Goal: Book appointment/travel/reservation: Book appointment/travel/reservation

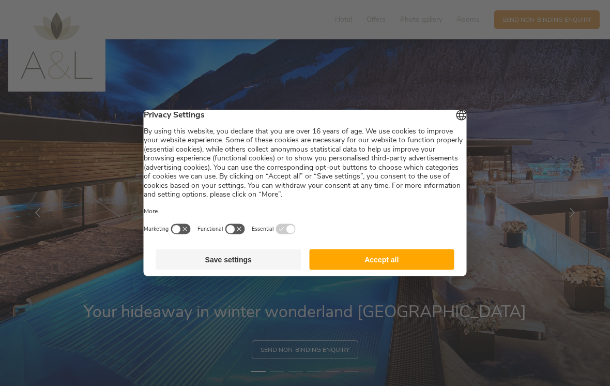
click at [391, 261] on button "Accept all" at bounding box center [381, 259] width 145 height 21
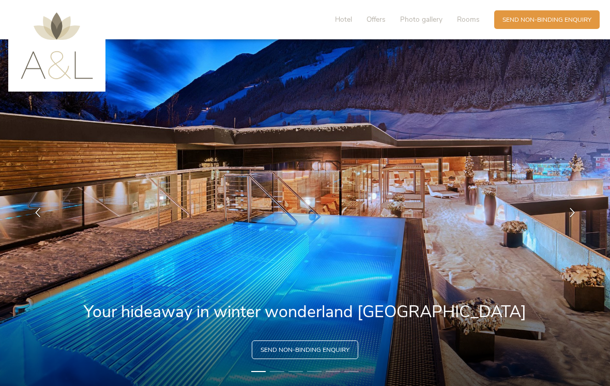
click at [571, 226] on div at bounding box center [573, 213] width 26 height 26
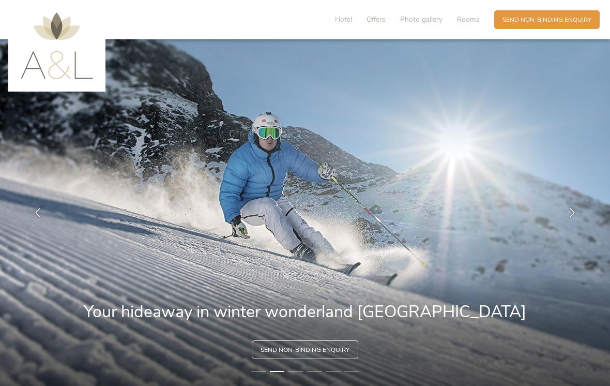
click at [564, 225] on div at bounding box center [573, 213] width 26 height 26
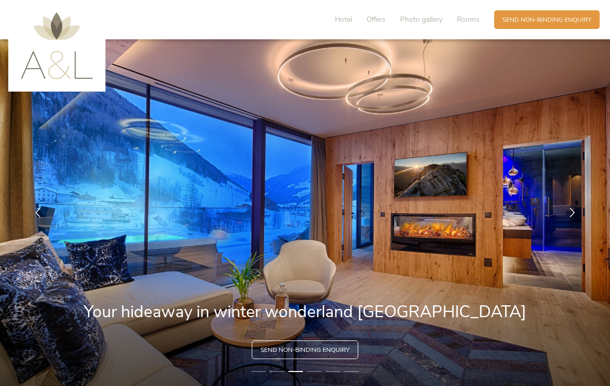
click at [565, 222] on div at bounding box center [573, 213] width 26 height 26
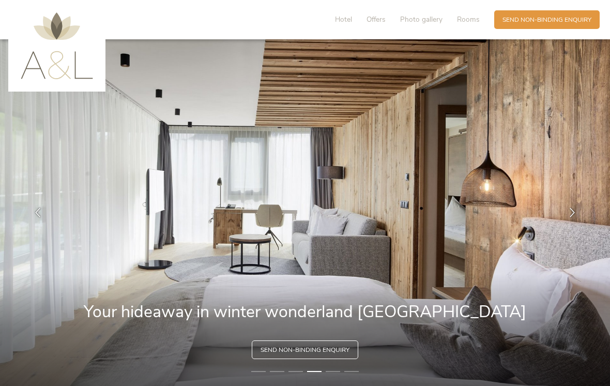
click at [572, 217] on icon at bounding box center [572, 212] width 9 height 9
click at [570, 217] on icon at bounding box center [572, 212] width 9 height 9
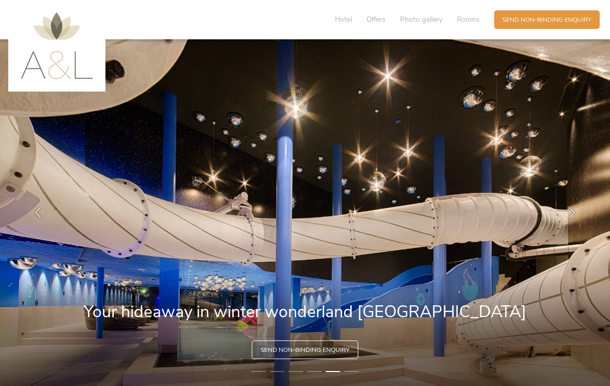
click at [579, 221] on div at bounding box center [573, 213] width 26 height 26
click at [564, 234] on img at bounding box center [305, 212] width 610 height 347
click at [564, 218] on div at bounding box center [573, 213] width 26 height 26
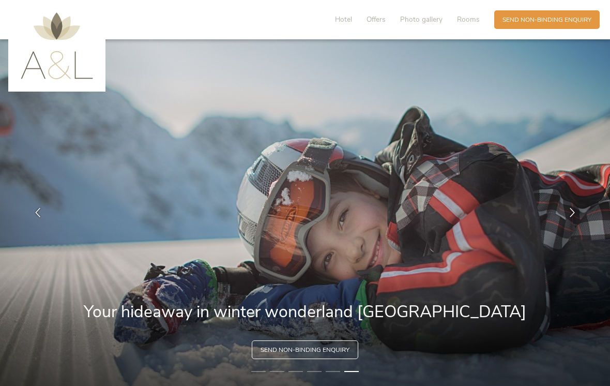
click at [577, 217] on icon at bounding box center [572, 212] width 9 height 9
click at [576, 226] on div at bounding box center [573, 213] width 26 height 26
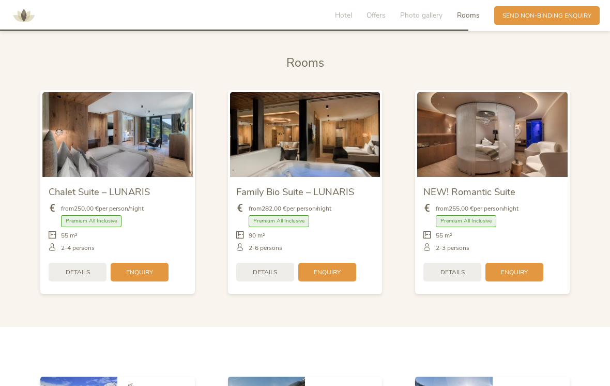
scroll to position [1808, 0]
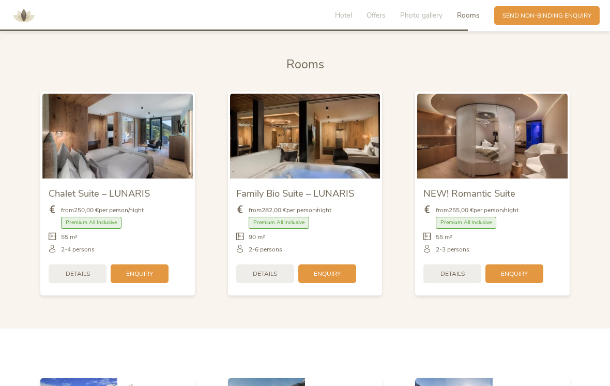
click at [267, 278] on span "Details" at bounding box center [265, 274] width 24 height 9
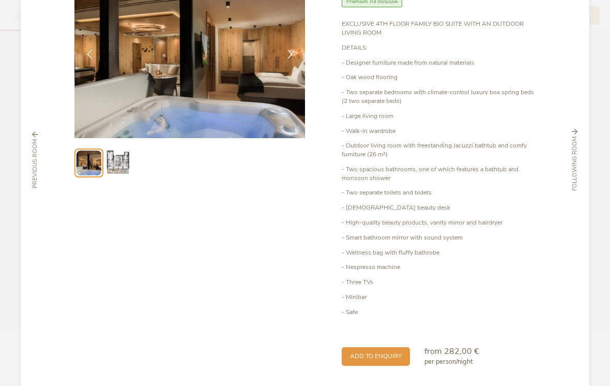
scroll to position [92, 0]
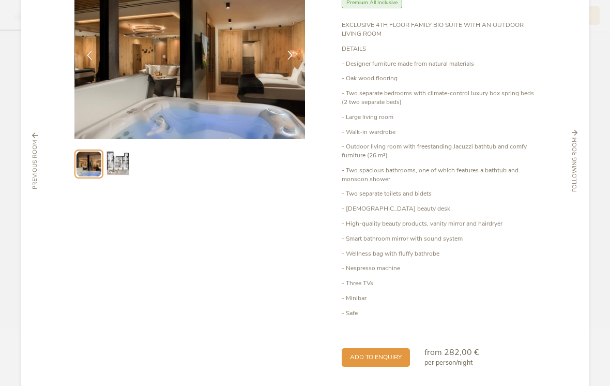
click at [382, 351] on div "Add to enquiry" at bounding box center [376, 357] width 68 height 19
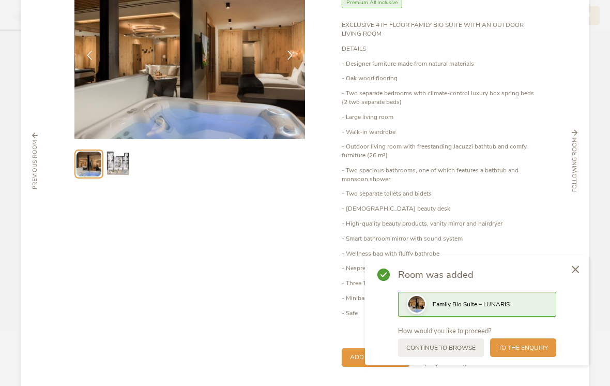
click at [520, 352] on span "to the enquiry" at bounding box center [524, 347] width 50 height 9
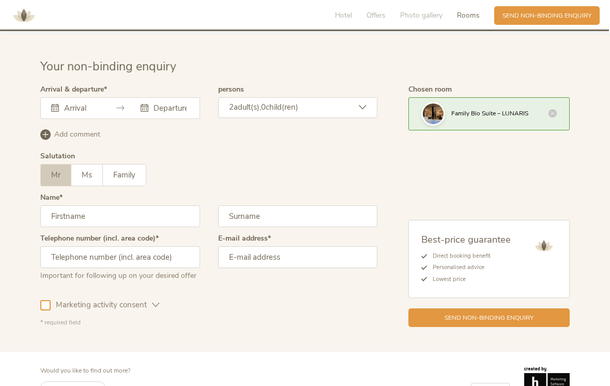
scroll to position [2358, 0]
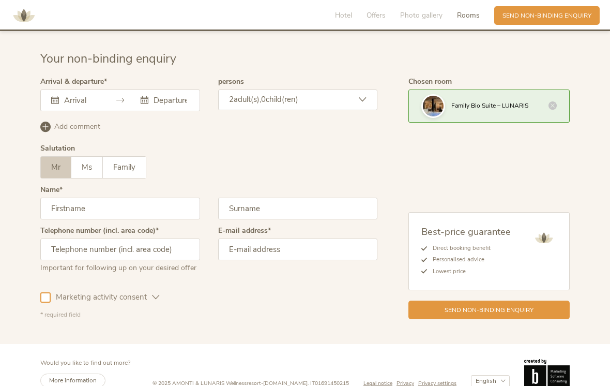
click at [125, 97] on div at bounding box center [120, 100] width 160 height 22
click at [146, 100] on icon at bounding box center [145, 100] width 8 height 8
click at [58, 104] on div at bounding box center [75, 100] width 48 height 10
click at [75, 95] on input "text" at bounding box center [81, 100] width 38 height 10
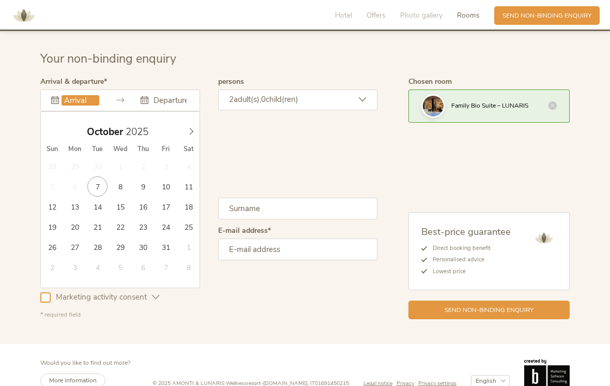
click at [189, 127] on span at bounding box center [192, 129] width 18 height 14
click at [205, 126] on div "Add comment Delete comment" at bounding box center [208, 125] width 337 height 13
click at [0, 0] on textarea at bounding box center [0, 0] width 0 height 0
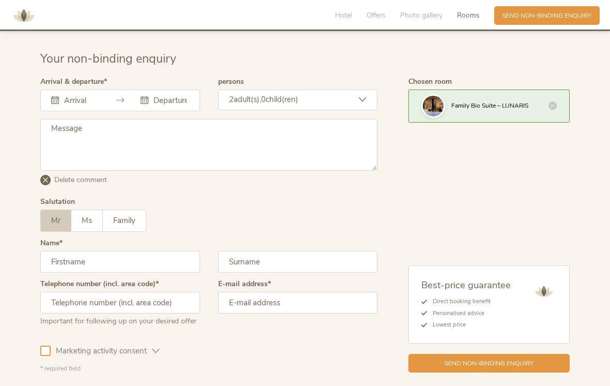
click at [201, 124] on textarea at bounding box center [208, 145] width 337 height 52
click at [81, 102] on div "This field cannot be left blank. November 2025 Sun Mon Tue Wed Thu Fri Sat 26 2…" at bounding box center [120, 100] width 160 height 22
click at [127, 96] on div "This field cannot be left blank." at bounding box center [120, 100] width 160 height 22
click at [146, 97] on icon at bounding box center [145, 100] width 8 height 8
click at [99, 97] on input "text" at bounding box center [81, 100] width 38 height 10
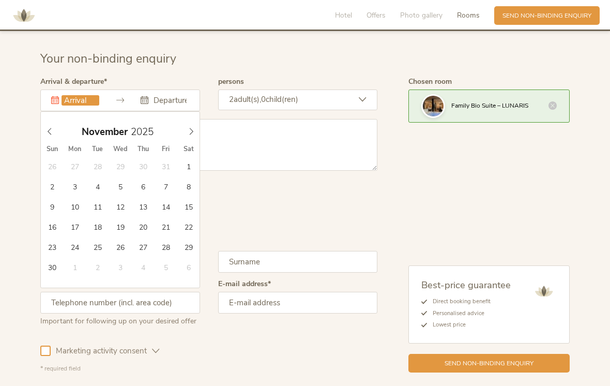
click at [188, 130] on icon at bounding box center [191, 131] width 7 height 7
click at [194, 132] on icon at bounding box center [191, 131] width 7 height 7
type input "2026"
click at [191, 133] on icon at bounding box center [191, 131] width 7 height 7
click at [188, 128] on icon at bounding box center [191, 131] width 7 height 7
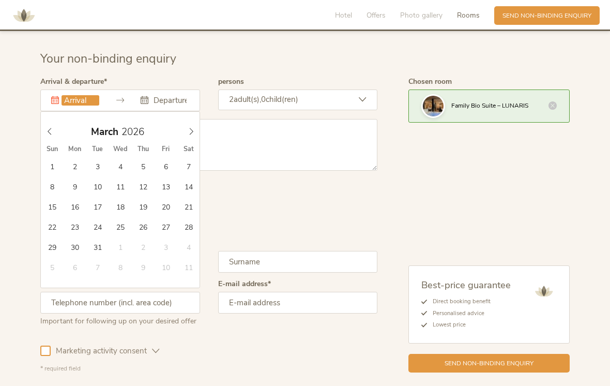
type input "28.03.2026"
type input "2026"
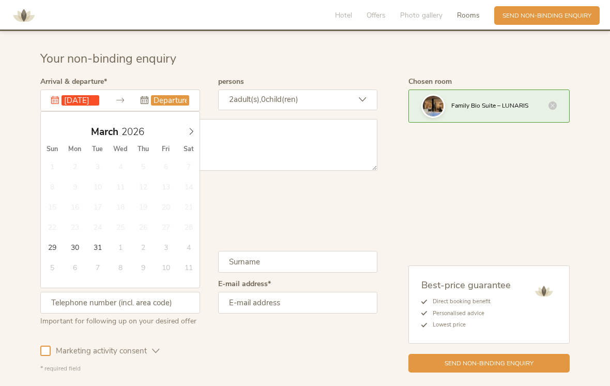
click at [190, 126] on span at bounding box center [192, 129] width 18 height 14
type input "04.04.2026"
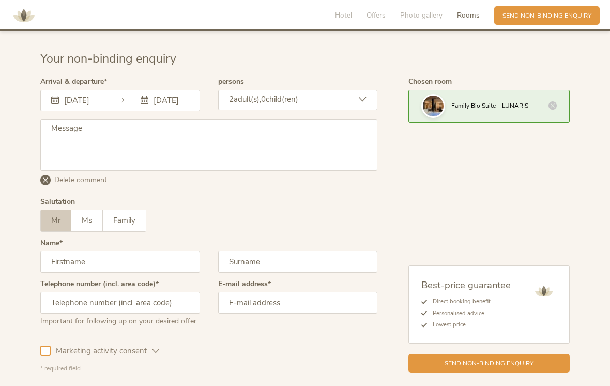
click at [372, 101] on div "2 adult(s), 0 child(ren)" at bounding box center [298, 99] width 160 height 21
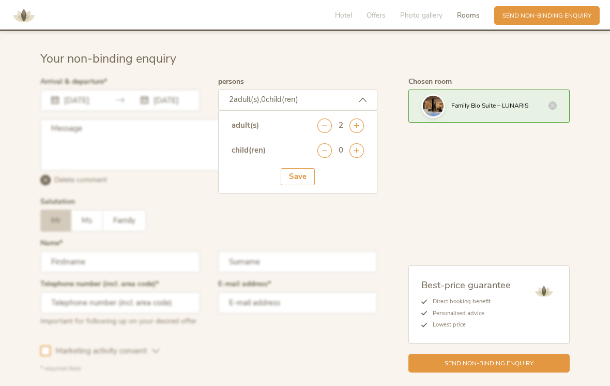
click at [358, 155] on icon at bounding box center [357, 150] width 14 height 14
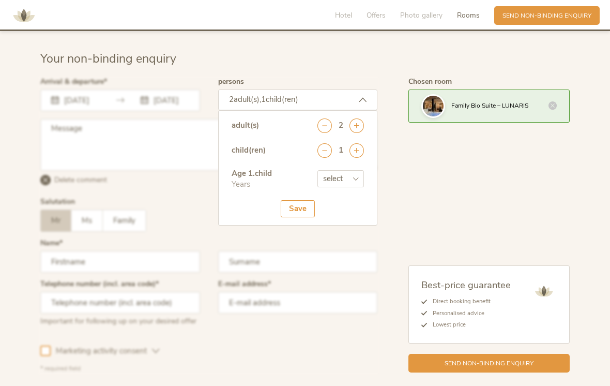
click at [359, 155] on icon at bounding box center [357, 150] width 14 height 14
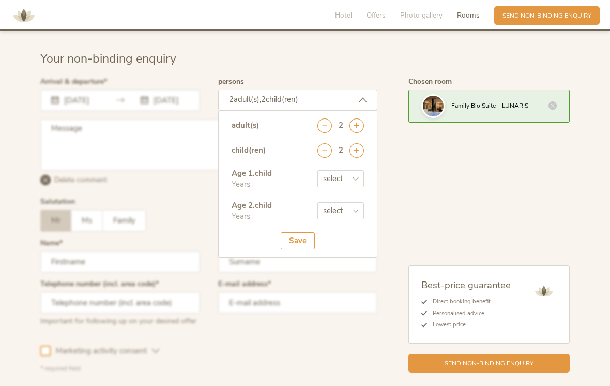
click at [352, 184] on select "select 0 1 2 3 4 5 6 7 8 9 10 11 12 13 14 15 16 17" at bounding box center [341, 178] width 47 height 17
click at [356, 185] on select "select 0 1 2 3 4 5 6 7 8 9 10 11 12 13 14 15 16 17" at bounding box center [341, 178] width 47 height 17
select select "7"
click at [351, 216] on select "select 0 1 2 3 4 5 6 7 8 9 10 11 12 13 14 15 16 17" at bounding box center [341, 210] width 47 height 17
select select "5"
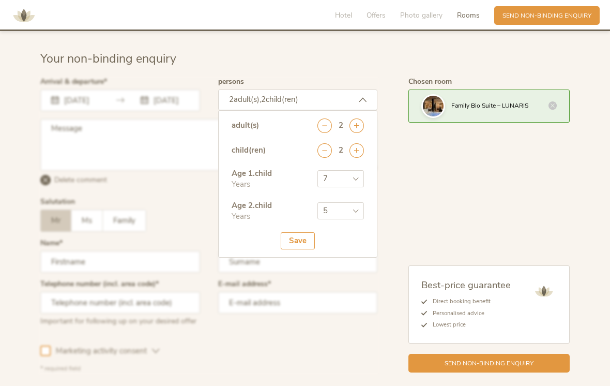
click at [181, 273] on div at bounding box center [209, 226] width 342 height 300
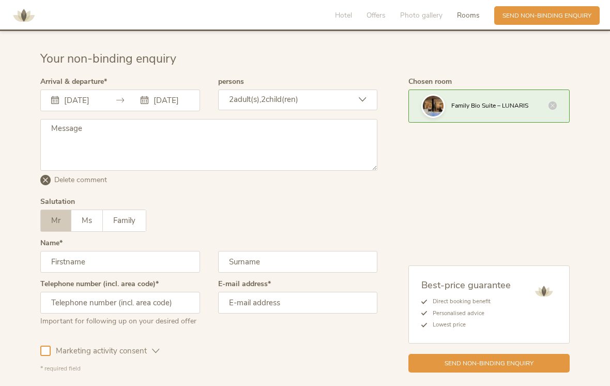
click at [196, 229] on div "Mr Ms Family Mr Ms Family" at bounding box center [208, 220] width 337 height 22
click at [104, 264] on input "text" at bounding box center [120, 262] width 160 height 22
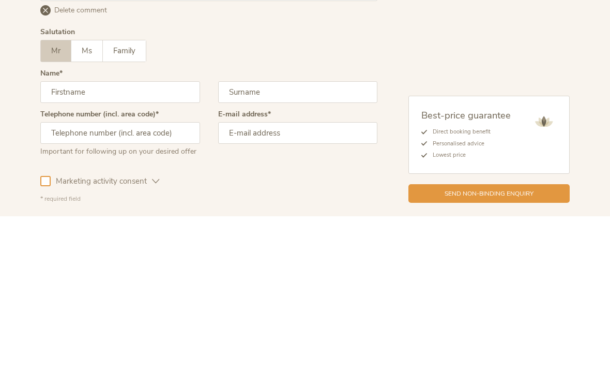
click at [121, 210] on label "Family" at bounding box center [124, 220] width 43 height 21
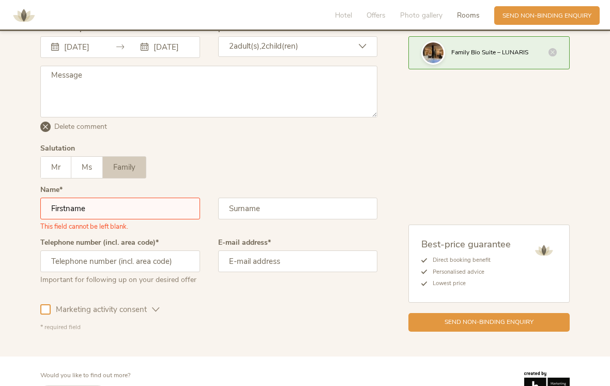
click at [129, 205] on input "text" at bounding box center [120, 209] width 160 height 22
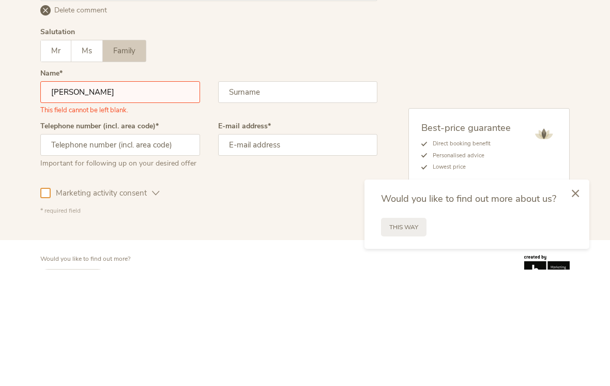
type input "Julie"
click at [282, 198] on input "text" at bounding box center [298, 209] width 160 height 22
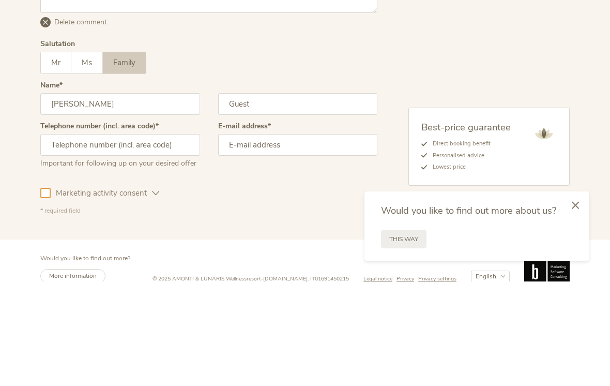
type input "Guest"
click at [147, 238] on input "text" at bounding box center [120, 249] width 160 height 22
type input "078966 70898"
click at [314, 238] on input "email" at bounding box center [298, 249] width 160 height 22
type input "julie59guest@gmail.com"
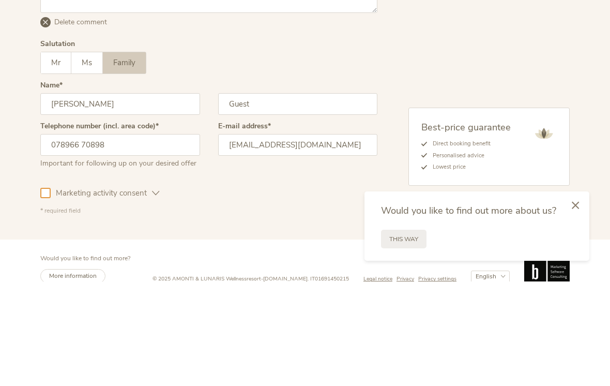
click at [472, 59] on div "Chosen room Family Bio Suite – LUNARIS Best-price guarantee Direct booking bene…" at bounding box center [474, 172] width 192 height 295
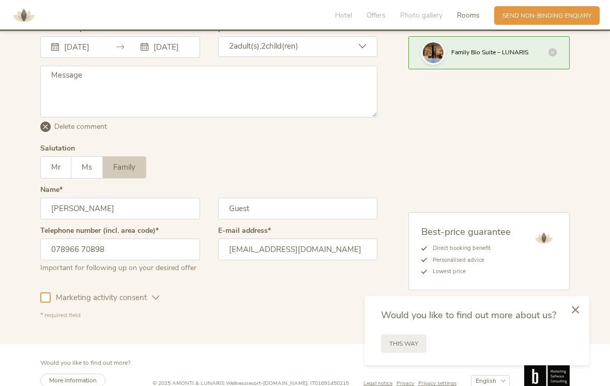
click at [607, 310] on div "Your non-binding enquiry Arrival & departure 28.03.2026 04.04.2026 March 2026 S…" at bounding box center [305, 158] width 610 height 371
click at [579, 313] on icon at bounding box center [575, 310] width 7 height 8
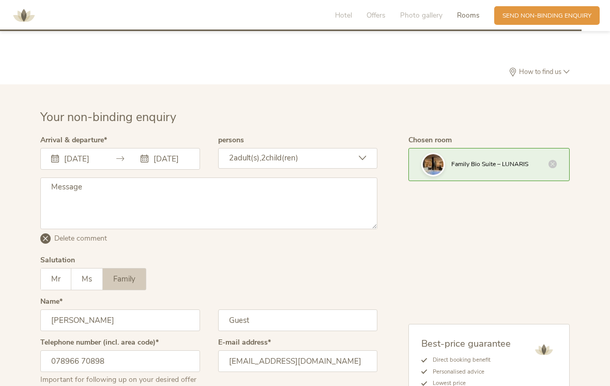
click at [84, 198] on textarea at bounding box center [208, 203] width 337 height 52
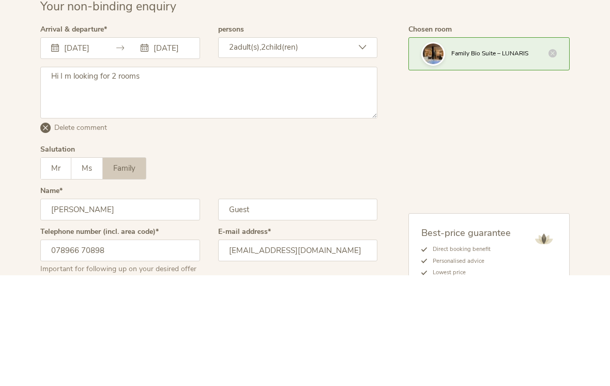
click at [298, 153] on span "child(ren)" at bounding box center [282, 158] width 33 height 10
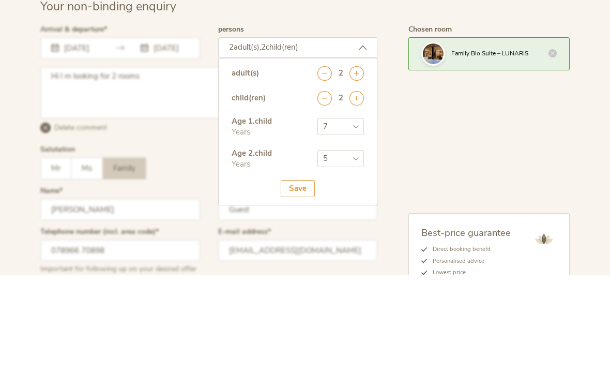
scroll to position [2411, 0]
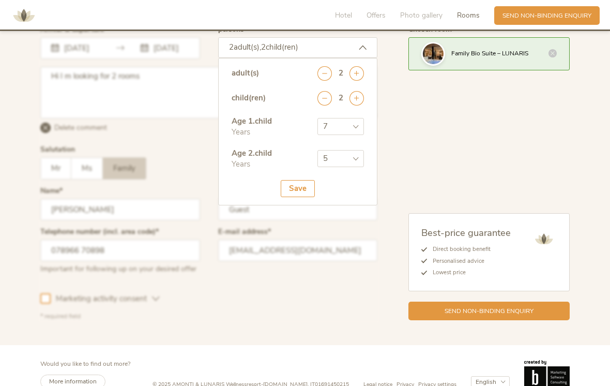
click at [362, 69] on icon at bounding box center [357, 73] width 14 height 14
click at [364, 71] on icon at bounding box center [357, 73] width 14 height 14
click at [466, 142] on div "Chosen room Family Bio Suite – LUNARIS Best-price guarantee Direct booking bene…" at bounding box center [474, 173] width 192 height 295
click at [281, 307] on div at bounding box center [209, 173] width 342 height 300
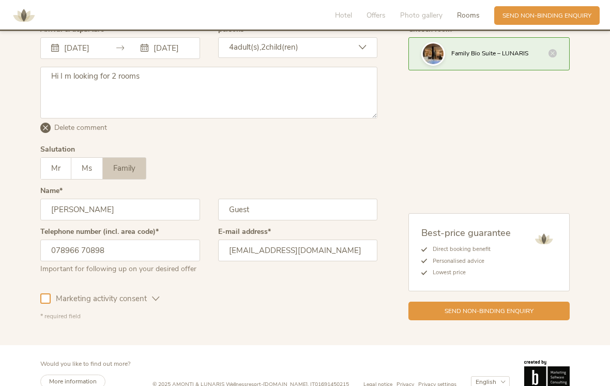
click at [166, 78] on textarea "Hi I m looking for 2 rooms" at bounding box center [208, 93] width 337 height 52
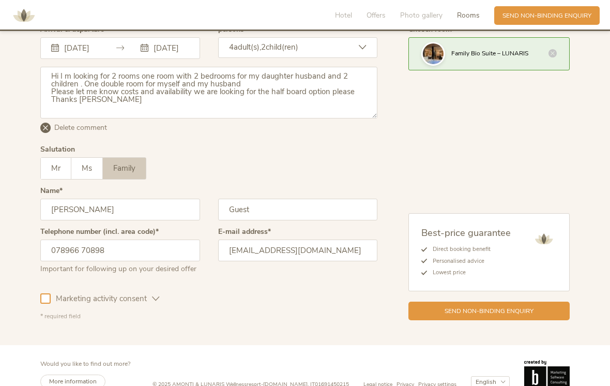
type textarea "Hi I m looking for 2 rooms one room with 2 bedrooms for my daughter husband and…"
click at [529, 117] on div "Chosen room Family Bio Suite – LUNARIS Best-price guarantee Direct booking bene…" at bounding box center [474, 173] width 192 height 295
click at [512, 307] on span "Send non-binding enquiry" at bounding box center [489, 311] width 89 height 9
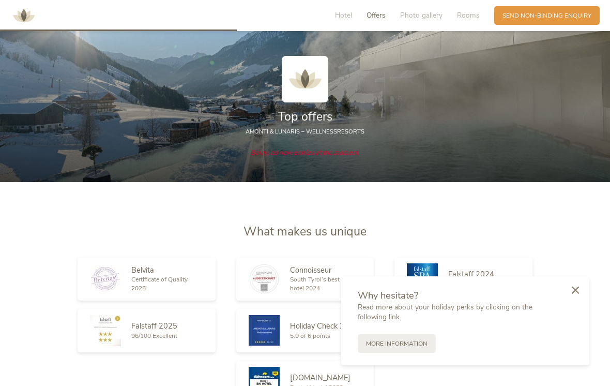
scroll to position [942, 0]
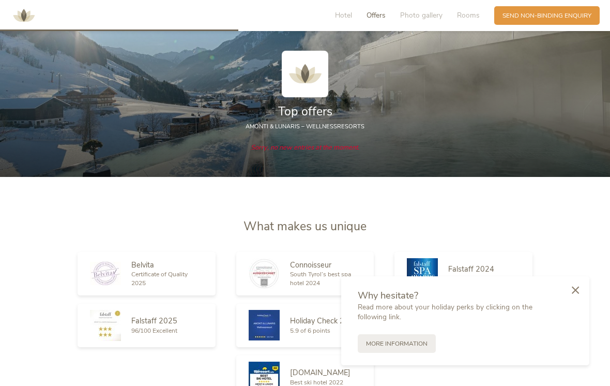
click at [583, 305] on div at bounding box center [576, 290] width 28 height 29
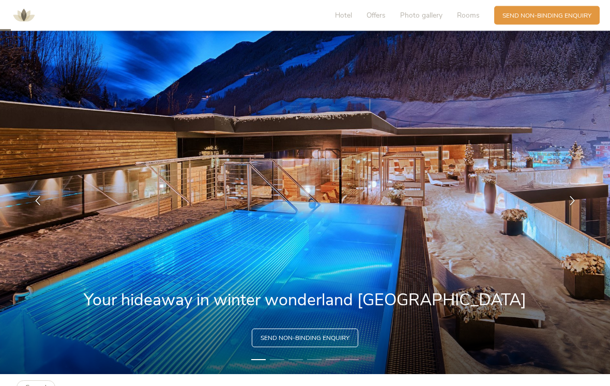
scroll to position [0, 0]
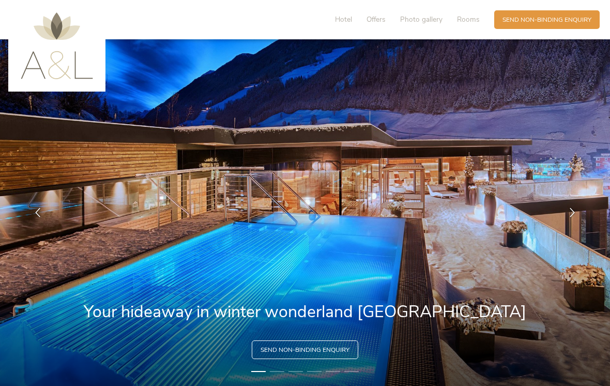
click at [83, 48] on img at bounding box center [57, 45] width 72 height 67
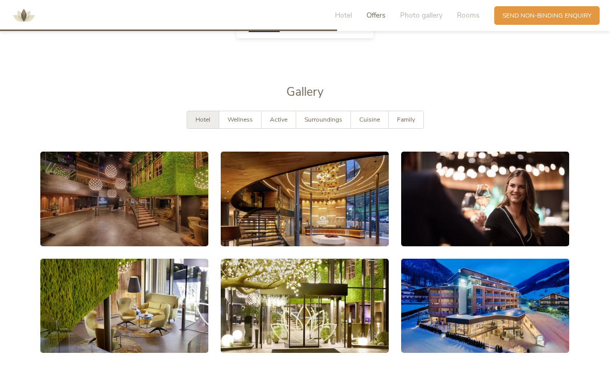
scroll to position [1305, 0]
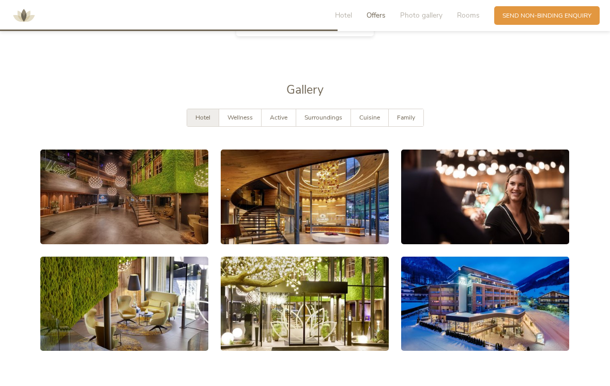
click at [243, 122] on span "Wellness" at bounding box center [240, 117] width 25 height 8
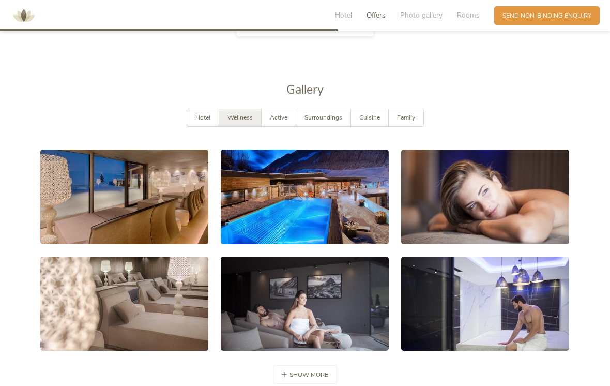
click at [285, 119] on span "Active" at bounding box center [279, 117] width 18 height 8
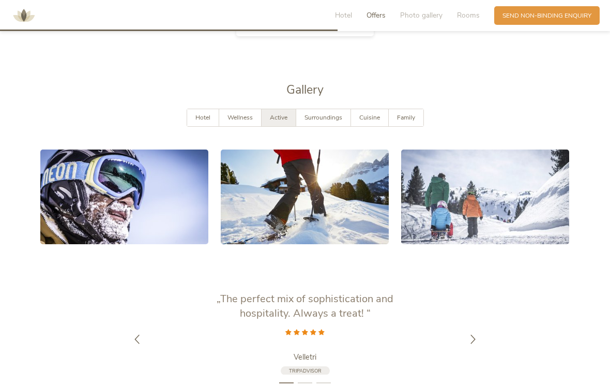
click at [327, 118] on span "Surroundings" at bounding box center [324, 117] width 38 height 8
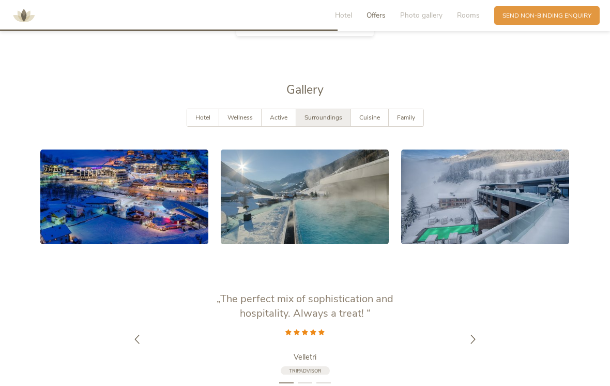
click at [175, 216] on link at bounding box center [124, 196] width 168 height 95
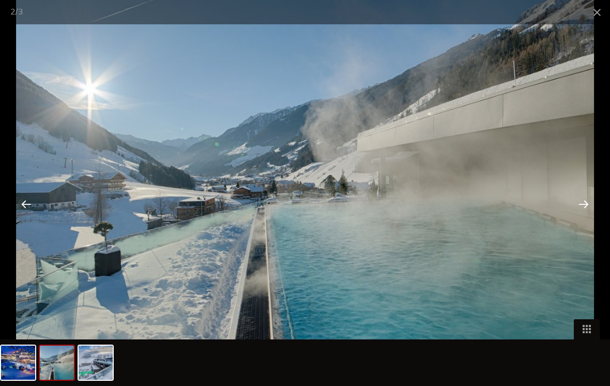
click at [598, 17] on span at bounding box center [598, 12] width 26 height 24
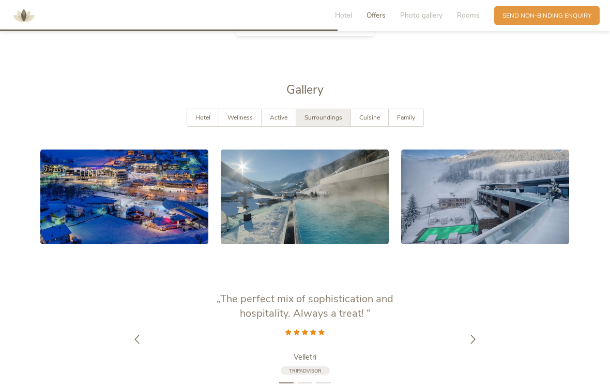
click at [372, 122] on span "Cuisine" at bounding box center [370, 117] width 21 height 8
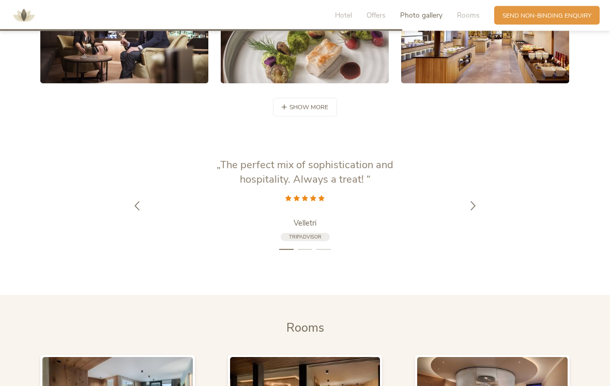
scroll to position [1572, 0]
click at [310, 116] on div "show more show less" at bounding box center [305, 107] width 64 height 19
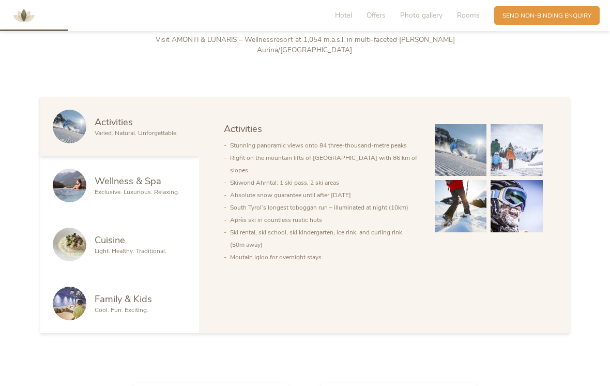
scroll to position [0, 0]
